Goal: Information Seeking & Learning: Check status

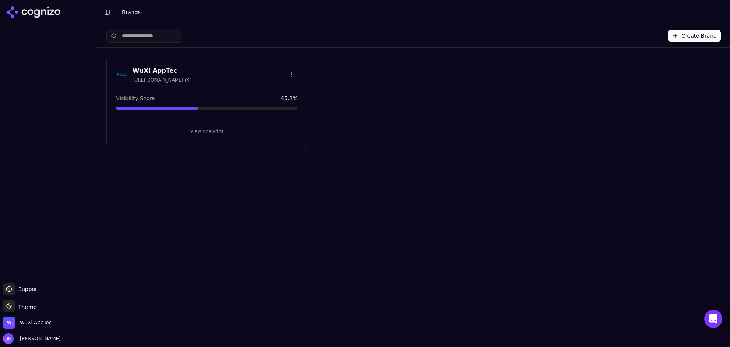
click at [201, 126] on button "View Analytics" at bounding box center [207, 131] width 182 height 12
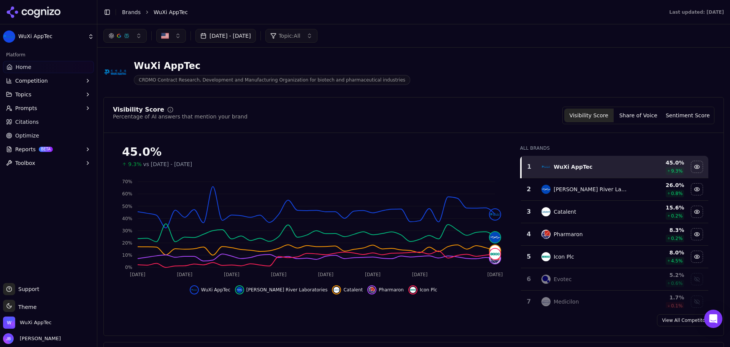
click at [256, 37] on button "[DATE] - [DATE]" at bounding box center [226, 36] width 60 height 14
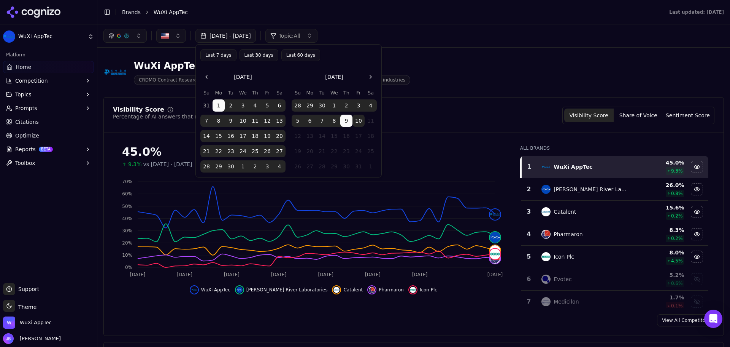
click at [485, 76] on div "WuXi AppTec CRDMO Contract Research, Development and Manufacturing Organization…" at bounding box center [413, 72] width 621 height 37
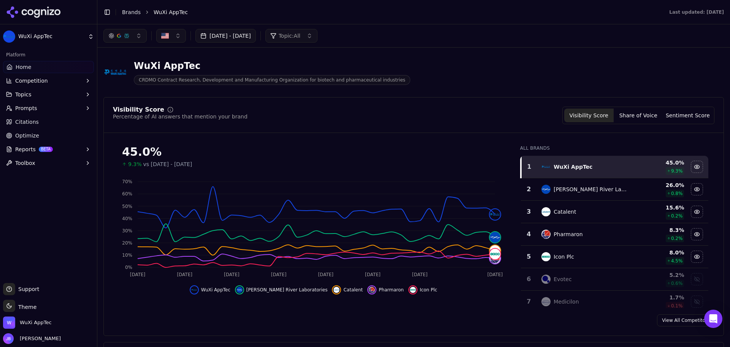
click at [40, 119] on link "Citations" at bounding box center [48, 122] width 91 height 12
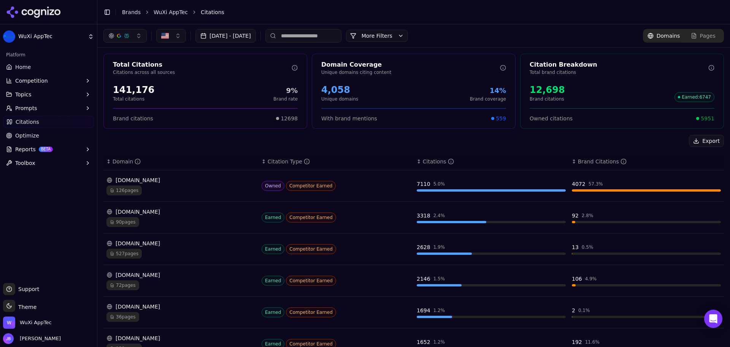
click at [255, 39] on button "[DATE] - [DATE]" at bounding box center [226, 36] width 60 height 14
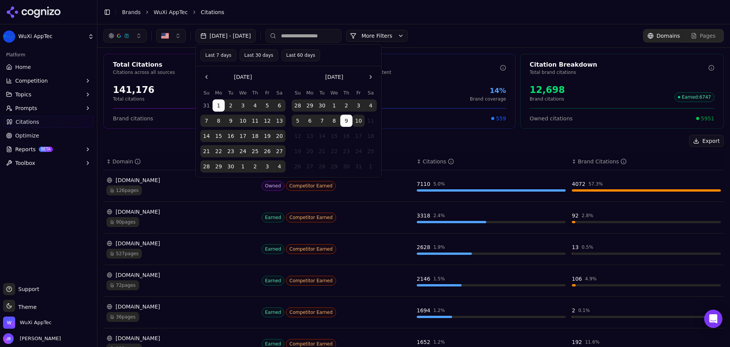
click at [335, 108] on button "1" at bounding box center [334, 105] width 12 height 12
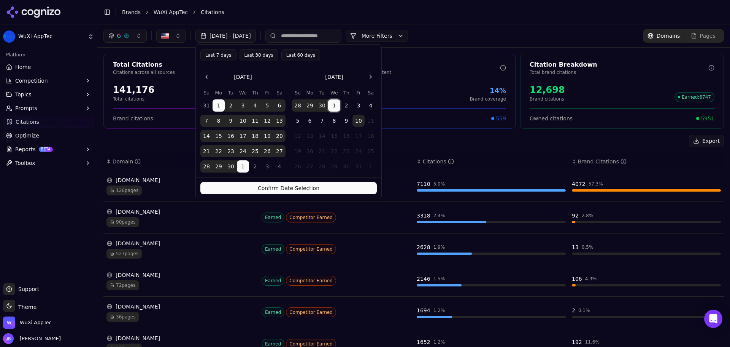
click at [335, 108] on button "1" at bounding box center [334, 105] width 12 height 12
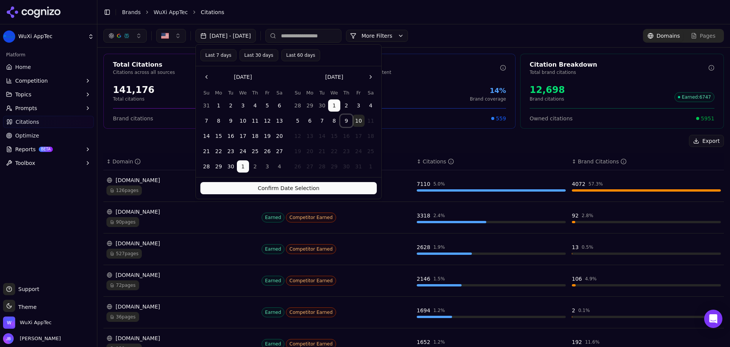
click at [346, 124] on button "9" at bounding box center [346, 121] width 12 height 12
click at [357, 122] on button "10" at bounding box center [359, 121] width 12 height 12
click at [348, 190] on button "Confirm Date Selection" at bounding box center [288, 188] width 177 height 12
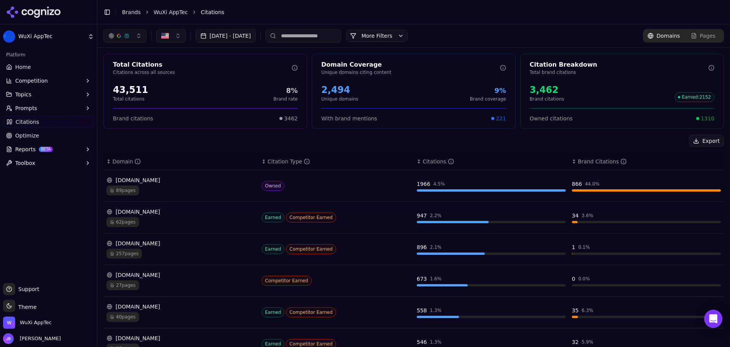
click at [256, 35] on button "[DATE] - [DATE]" at bounding box center [226, 36] width 60 height 14
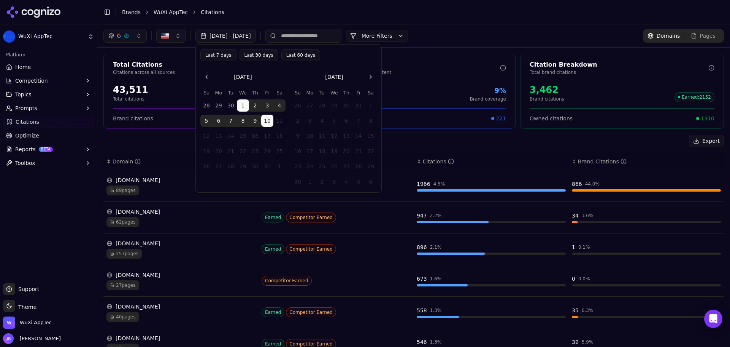
click at [206, 77] on button "Go to the Previous Month" at bounding box center [206, 77] width 12 height 12
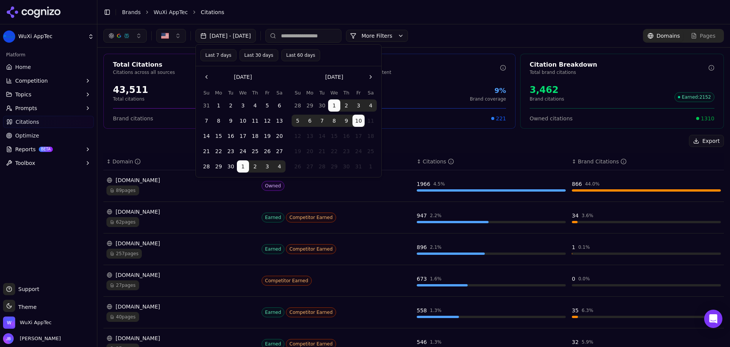
click at [219, 102] on button "1" at bounding box center [219, 105] width 12 height 12
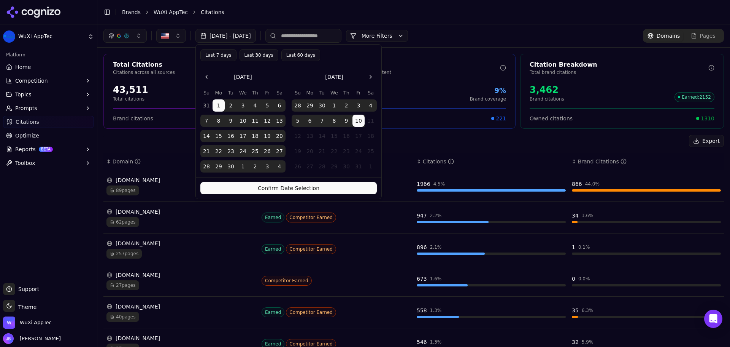
click at [344, 191] on button "Confirm Date Selection" at bounding box center [288, 188] width 177 height 12
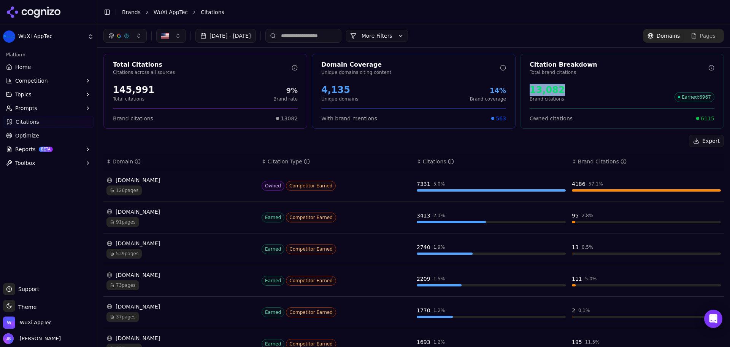
drag, startPoint x: 566, startPoint y: 89, endPoint x: 524, endPoint y: 89, distance: 41.8
click at [524, 89] on div "13,082 Brand citations Earned : 6967" at bounding box center [622, 93] width 203 height 24
copy div "13,082"
click at [256, 40] on button "[DATE] - [DATE]" at bounding box center [226, 36] width 60 height 14
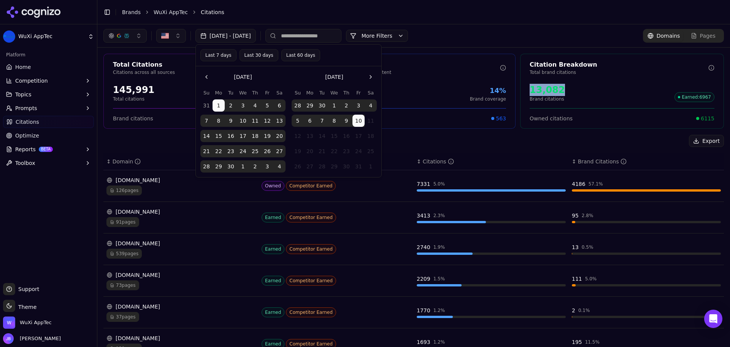
click at [261, 58] on button "Last 30 days" at bounding box center [259, 55] width 39 height 12
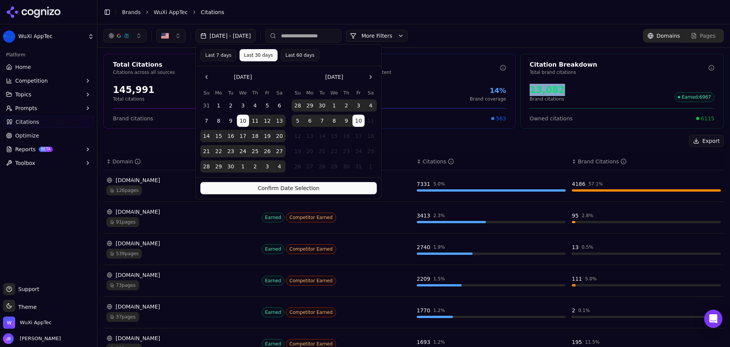
click at [338, 188] on button "Confirm Date Selection" at bounding box center [288, 188] width 177 height 12
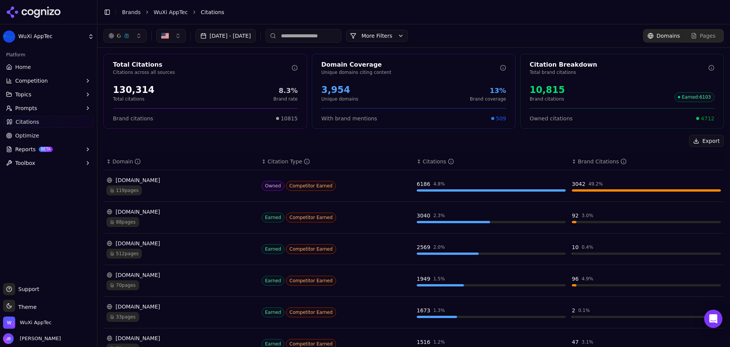
click at [489, 135] on div "Export" at bounding box center [413, 141] width 621 height 12
click at [172, 181] on div "[DOMAIN_NAME]" at bounding box center [181, 180] width 149 height 8
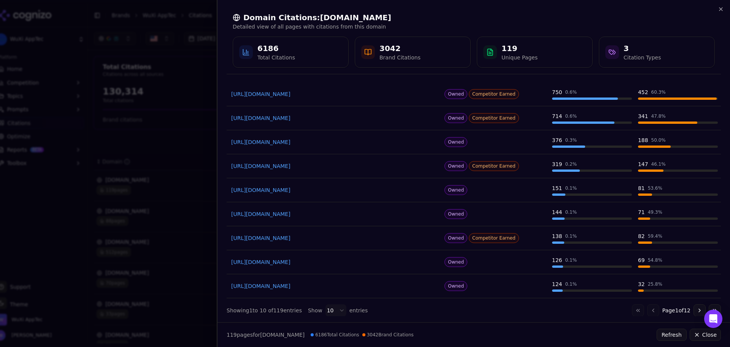
scroll to position [72, 0]
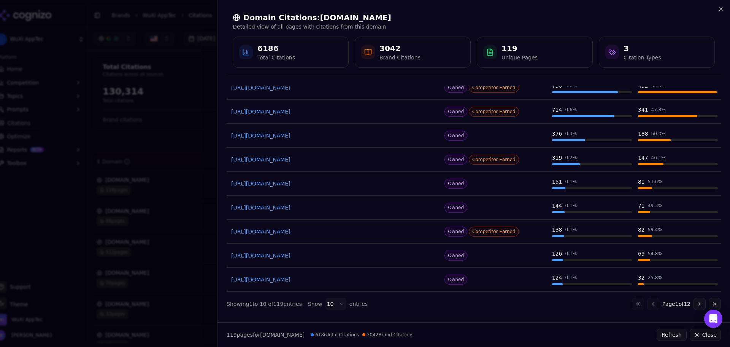
click at [191, 118] on div at bounding box center [365, 173] width 730 height 347
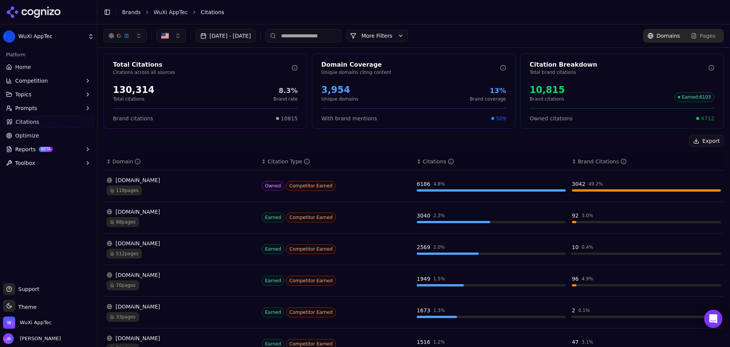
click at [312, 36] on input at bounding box center [304, 36] width 76 height 14
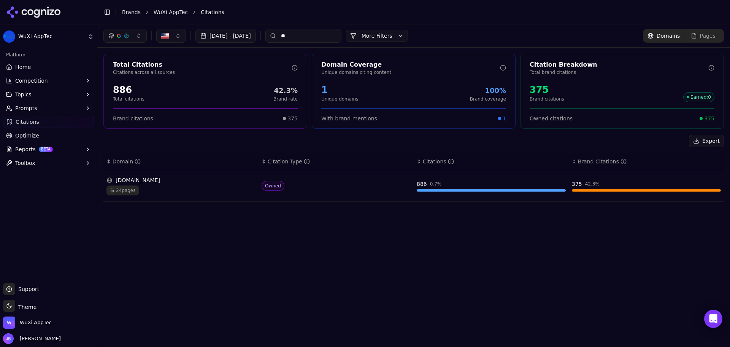
type input "*"
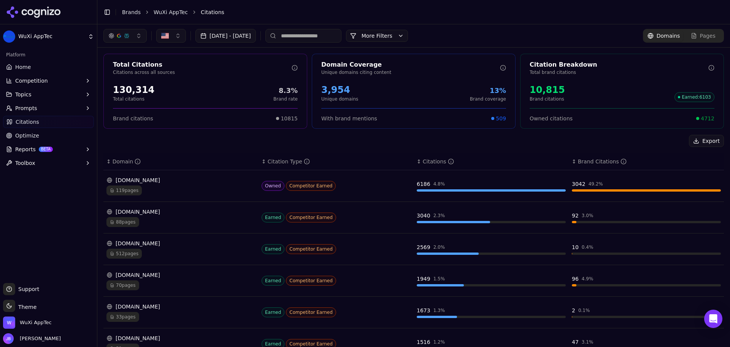
click at [201, 187] on div "119 pages" at bounding box center [181, 190] width 149 height 10
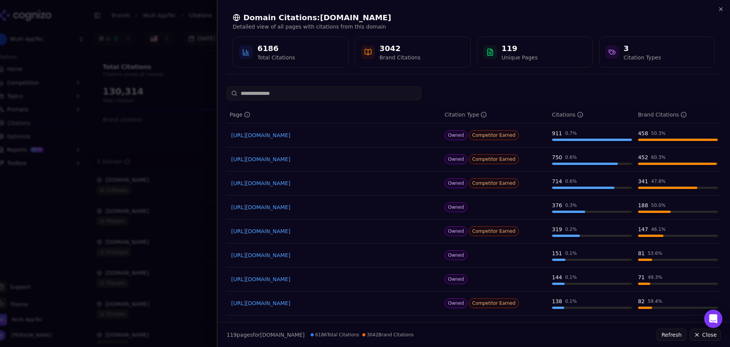
click at [98, 81] on div at bounding box center [365, 173] width 730 height 347
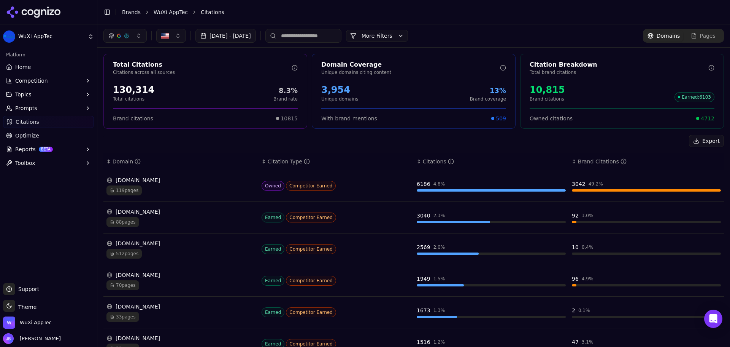
drag, startPoint x: 51, startPoint y: 65, endPoint x: 110, endPoint y: 79, distance: 60.7
click at [50, 65] on link "Home" at bounding box center [48, 67] width 91 height 12
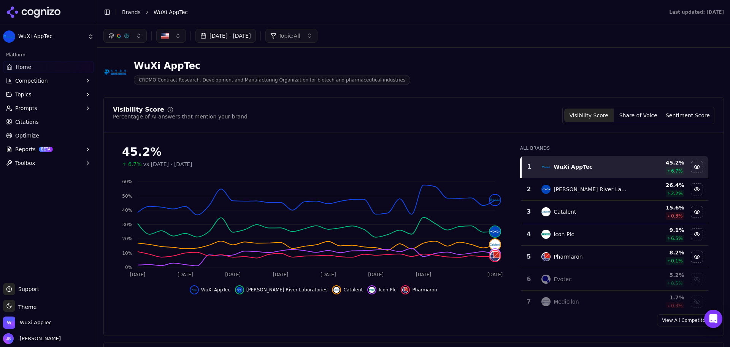
click at [643, 116] on button "Share of Voice" at bounding box center [638, 115] width 49 height 14
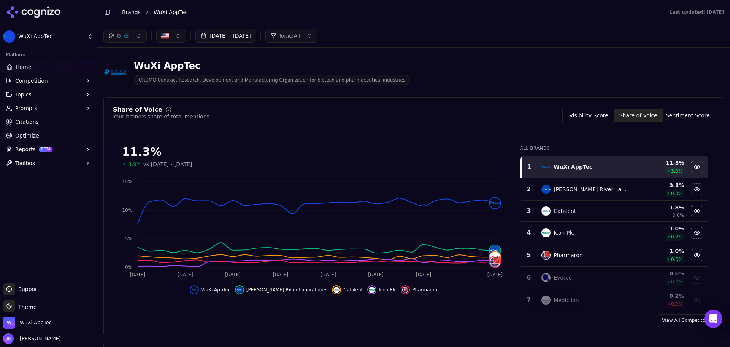
click at [30, 119] on span "Citations" at bounding box center [27, 122] width 24 height 8
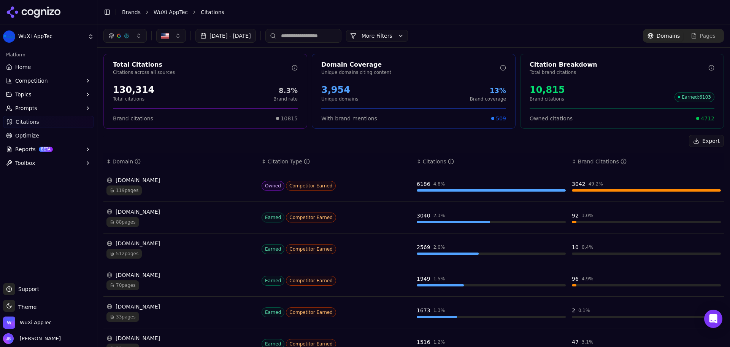
click at [310, 36] on input at bounding box center [304, 36] width 76 height 14
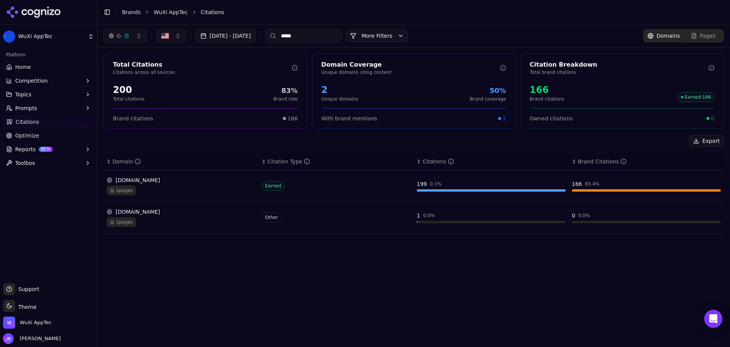
type input "*****"
